Goal: Navigation & Orientation: Find specific page/section

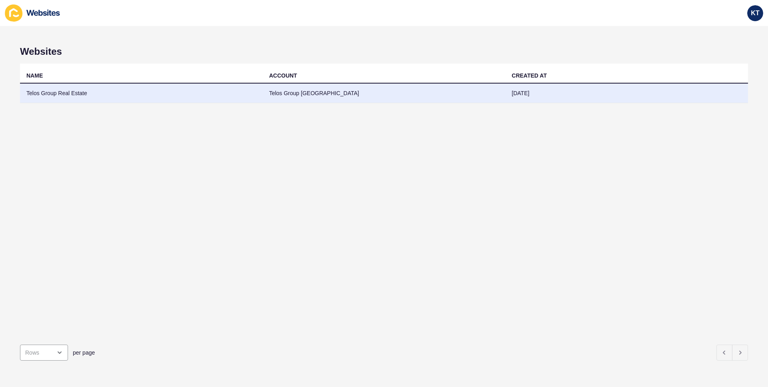
click at [59, 95] on td "Telos Group Real Estate" at bounding box center [141, 94] width 243 height 20
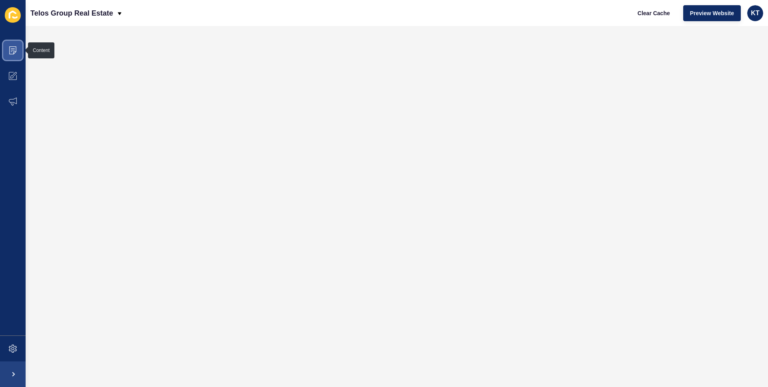
click at [17, 50] on span at bounding box center [13, 51] width 26 height 26
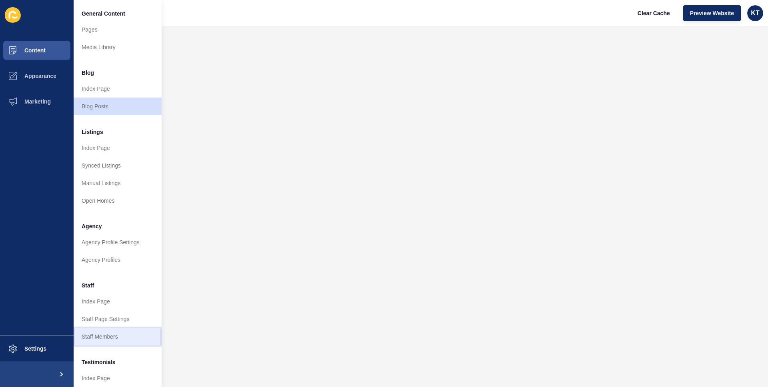
click at [96, 336] on link "Staff Members" at bounding box center [118, 337] width 88 height 18
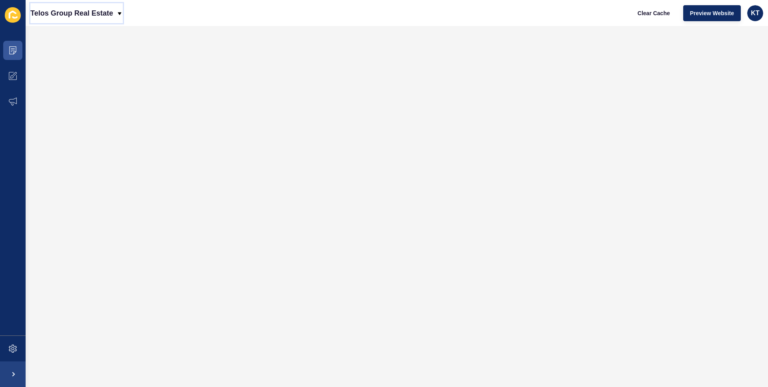
click at [98, 18] on p "Telos Group Real Estate" at bounding box center [71, 13] width 83 height 20
click at [71, 34] on div "Back to website list" at bounding box center [65, 37] width 57 height 14
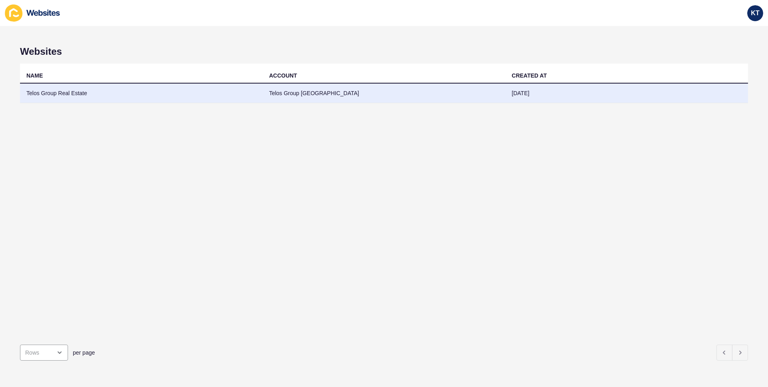
click at [56, 91] on td "Telos Group Real Estate" at bounding box center [141, 94] width 243 height 20
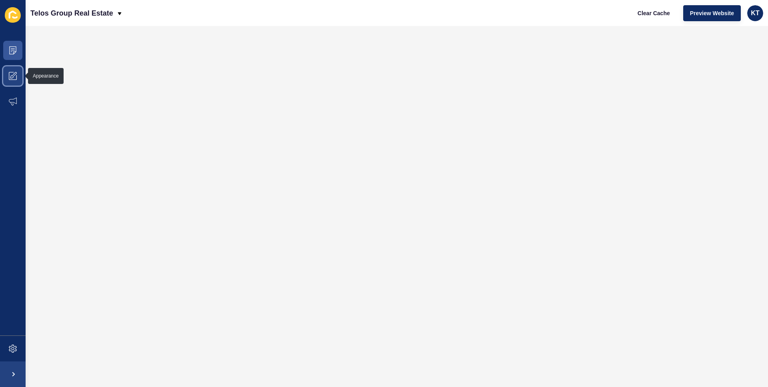
click at [18, 74] on span at bounding box center [13, 76] width 26 height 26
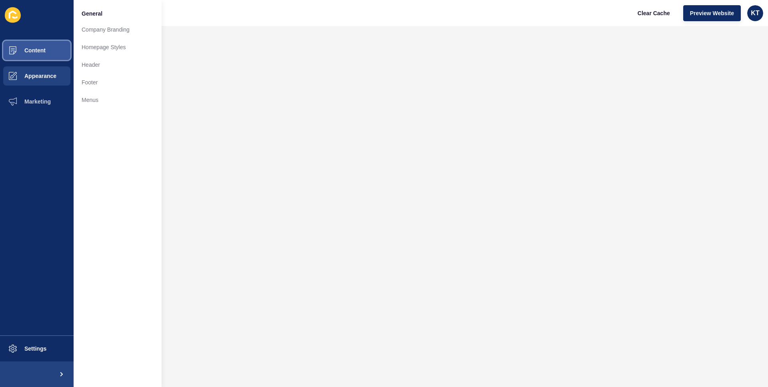
click at [28, 54] on button "Content" at bounding box center [37, 51] width 74 height 26
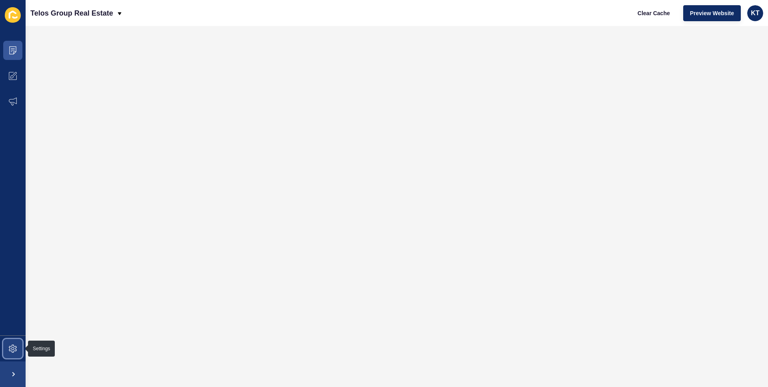
click at [13, 346] on icon at bounding box center [13, 349] width 8 height 8
click at [15, 74] on icon at bounding box center [15, 74] width 4 height 4
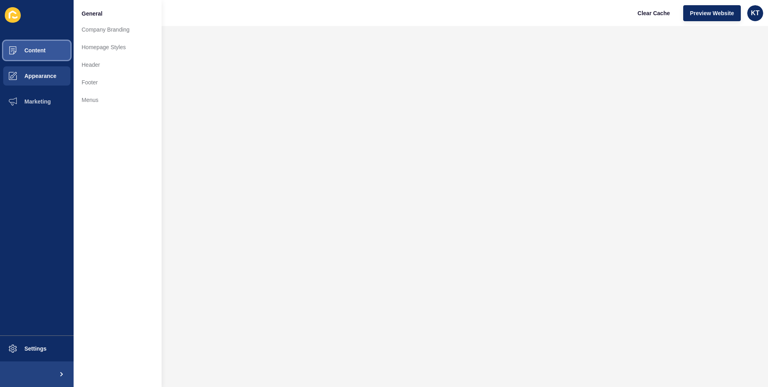
click at [44, 52] on span "Content" at bounding box center [22, 50] width 47 height 6
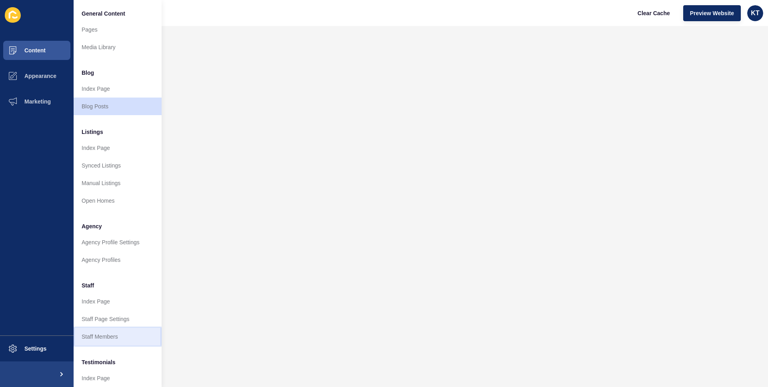
click at [101, 333] on link "Staff Members" at bounding box center [118, 337] width 88 height 18
